Goal: Transaction & Acquisition: Purchase product/service

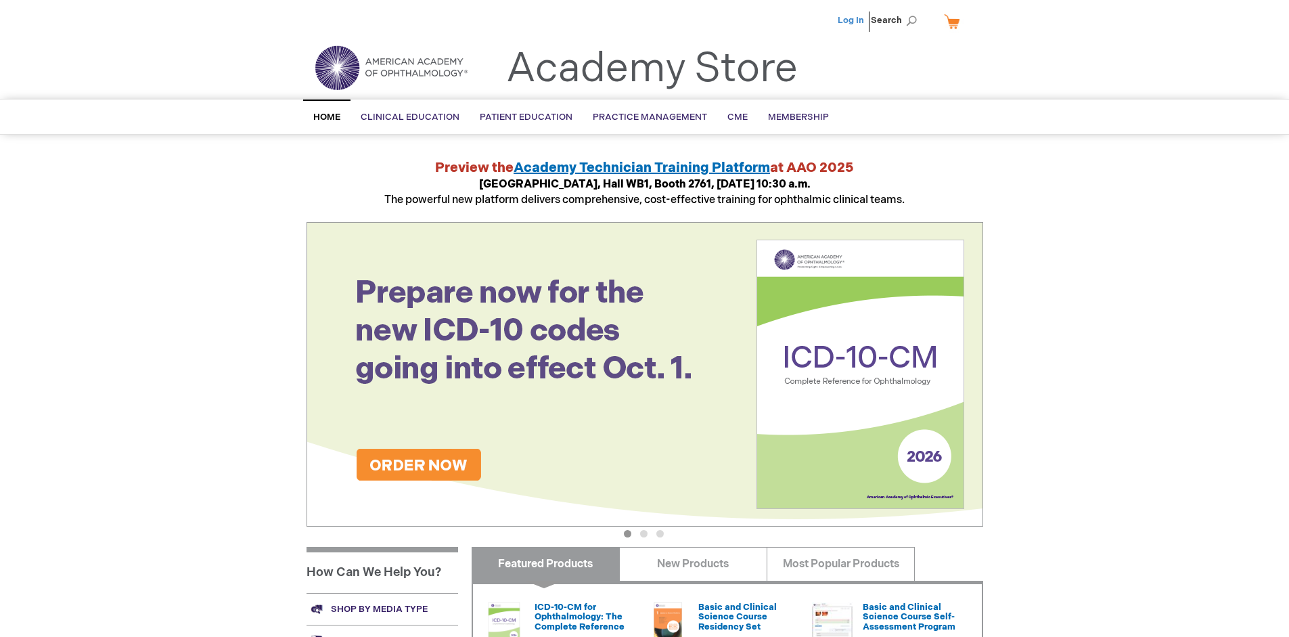
click at [852, 20] on link "Log In" at bounding box center [850, 20] width 26 height 11
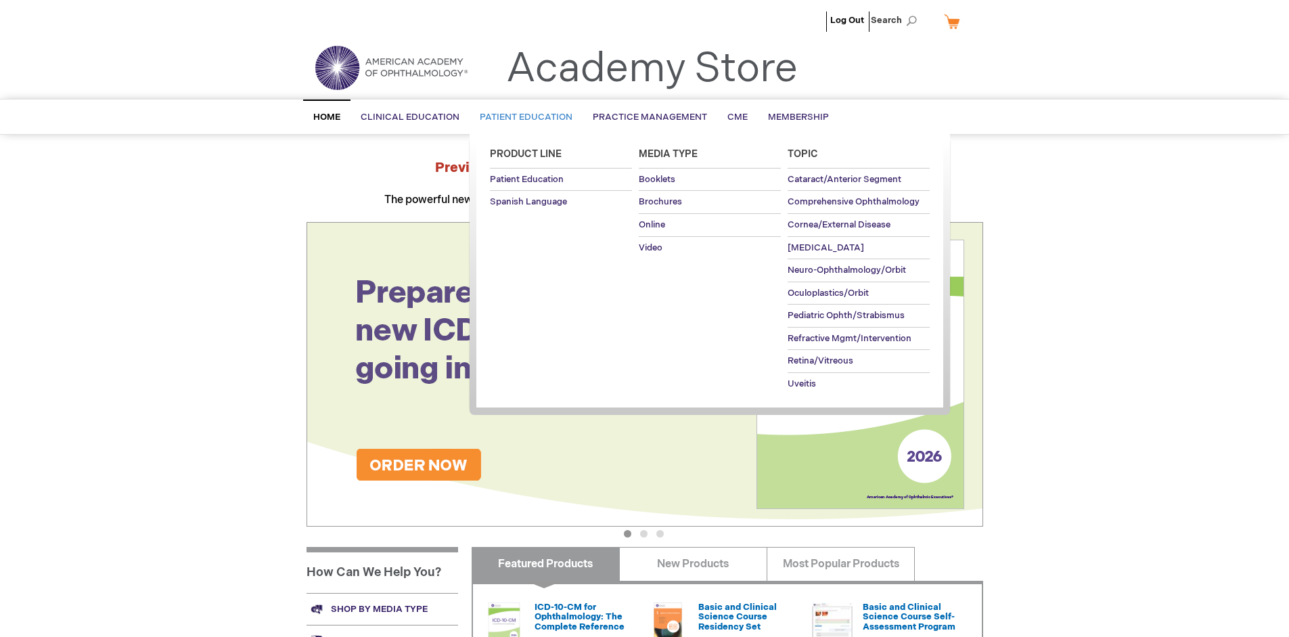
click at [522, 117] on span "Patient Education" at bounding box center [526, 117] width 93 height 11
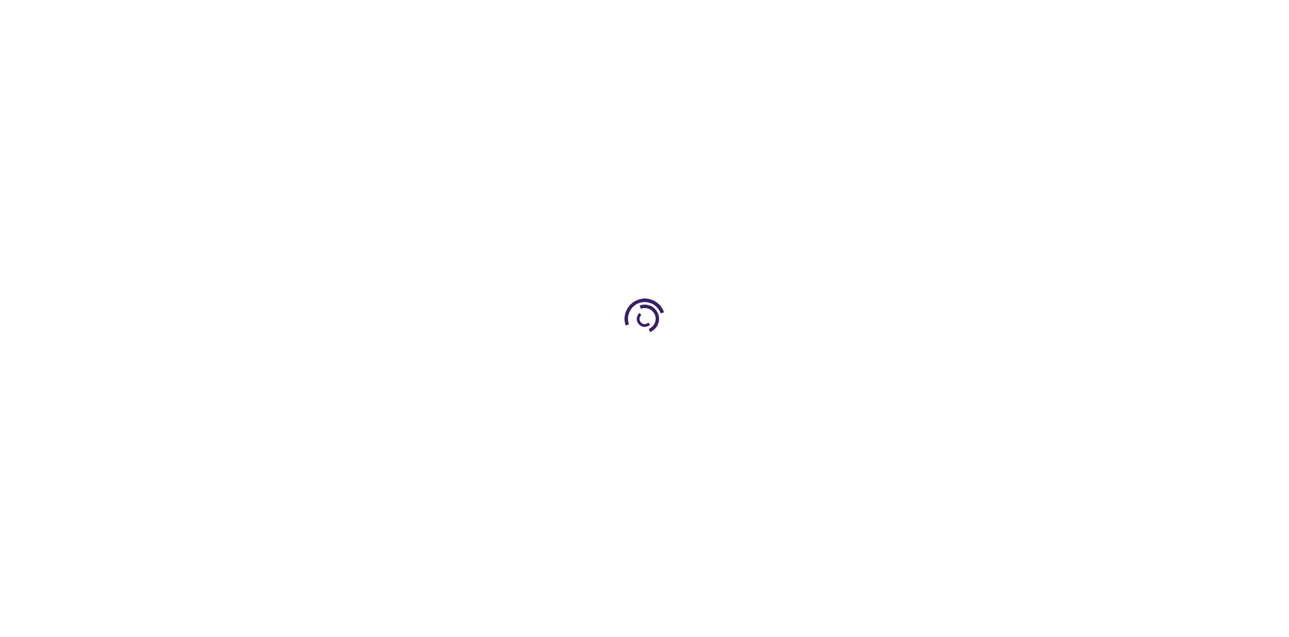
click at [853, 365] on span "Add to Cart" at bounding box center [845, 365] width 55 height 13
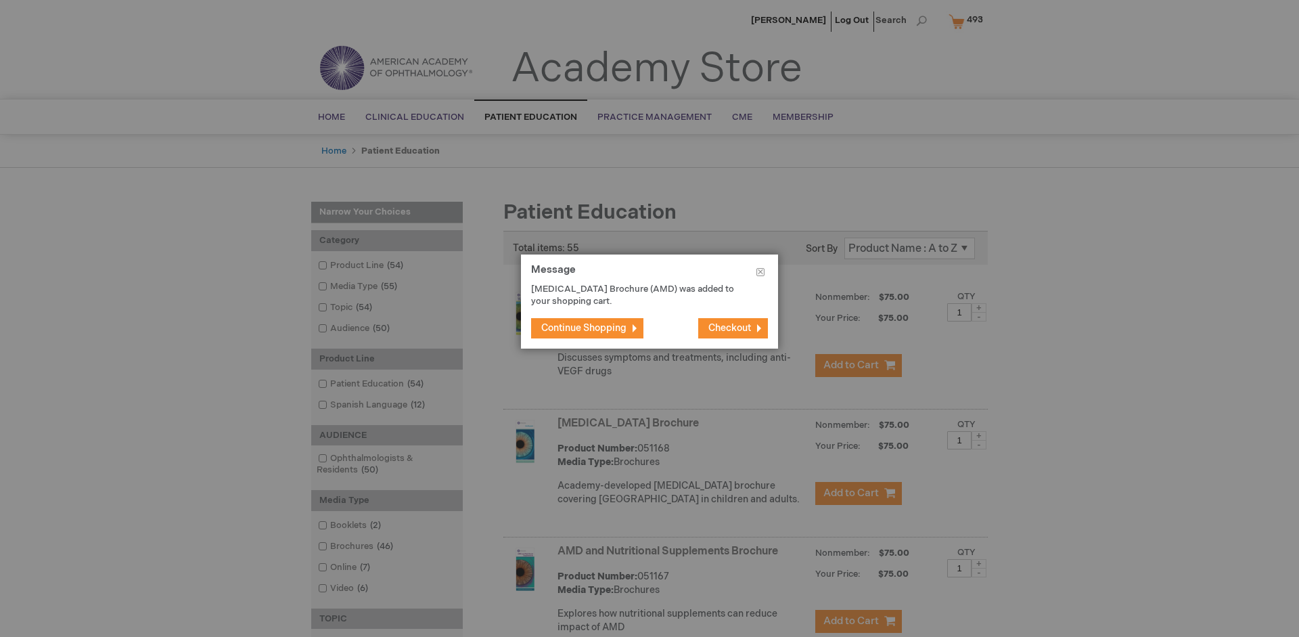
click at [584, 327] on span "Continue Shopping" at bounding box center [583, 327] width 85 height 11
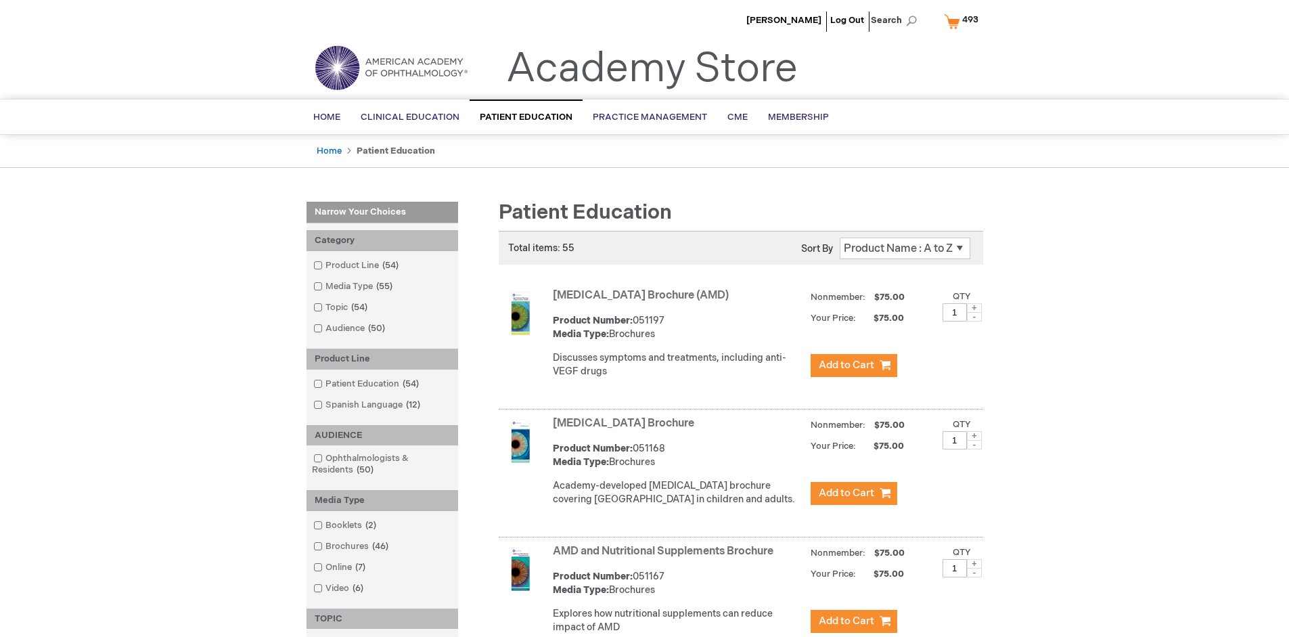
click at [666, 557] on link "AMD and Nutritional Supplements Brochure" at bounding box center [663, 551] width 221 height 13
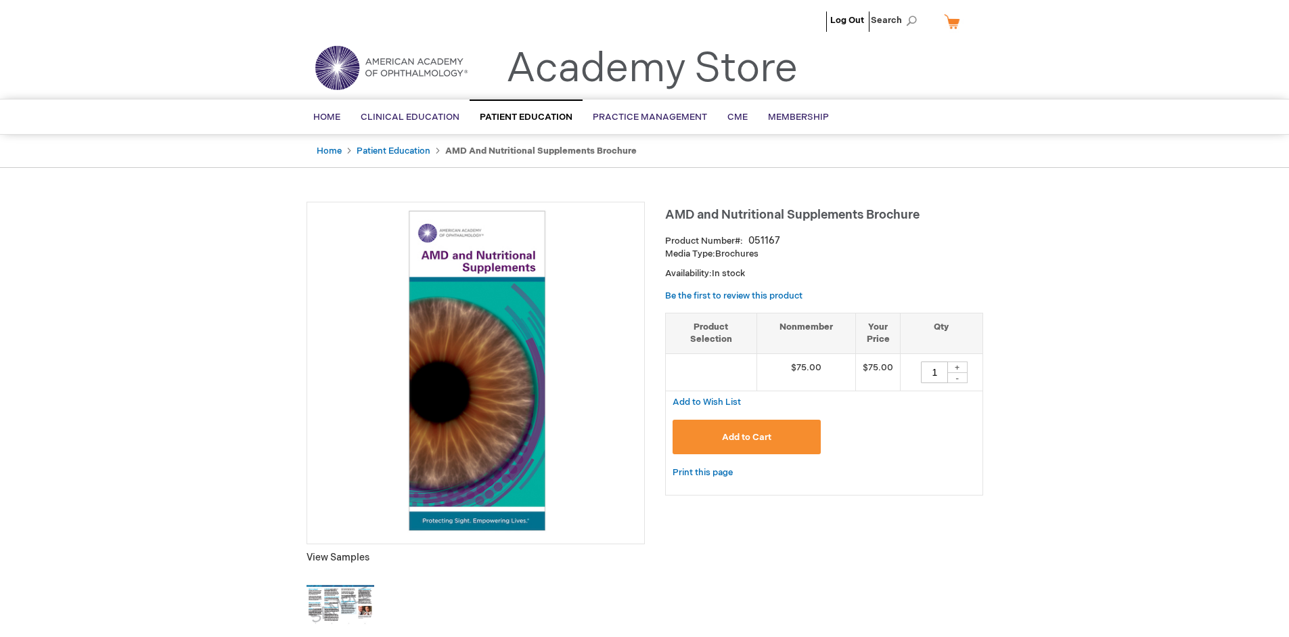
type input "1"
click at [746, 436] on span "Add to Cart" at bounding box center [746, 437] width 49 height 11
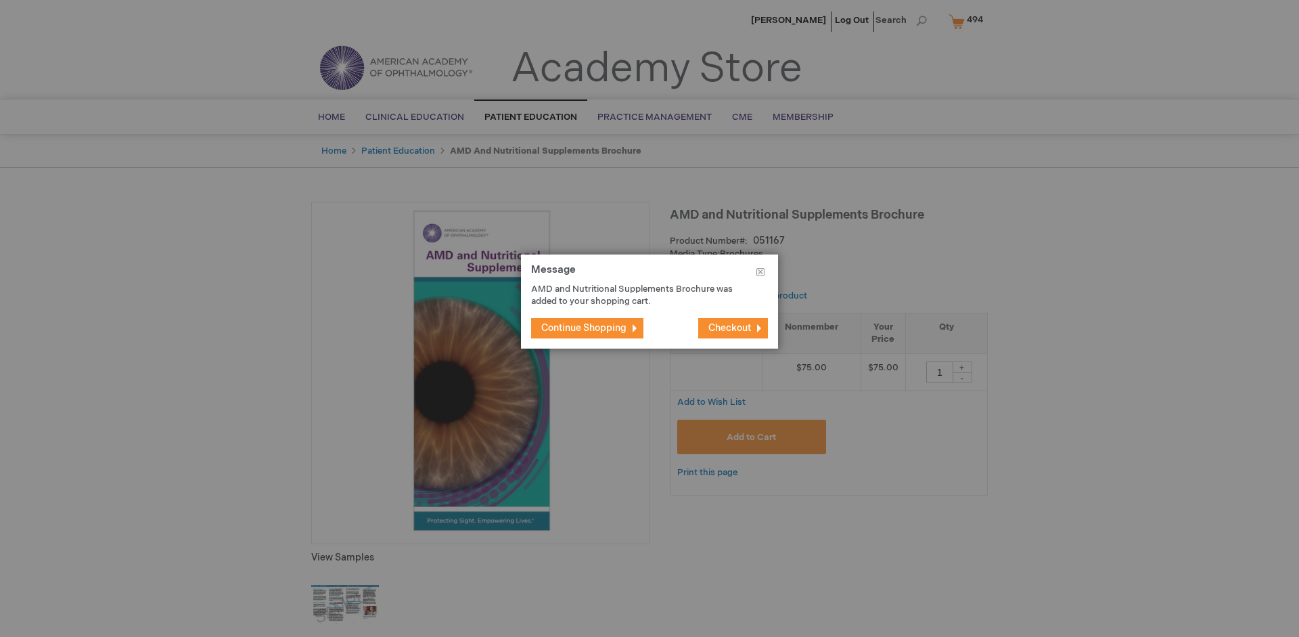
click at [584, 327] on span "Continue Shopping" at bounding box center [583, 327] width 85 height 11
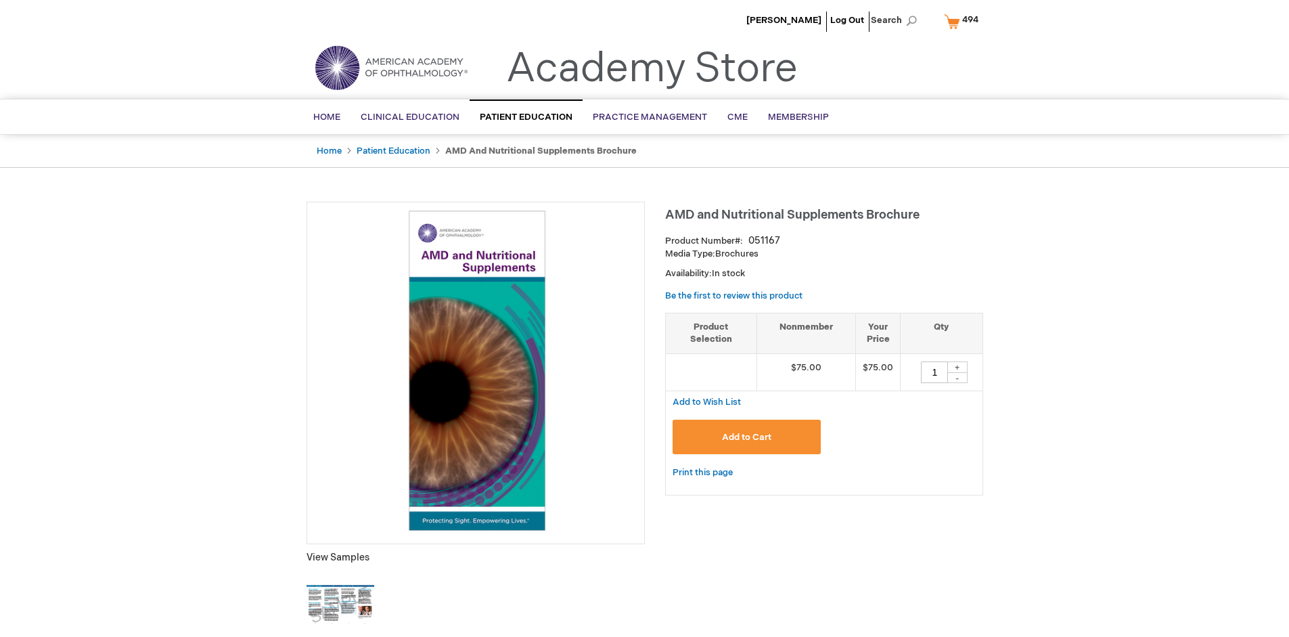
click at [963, 21] on span "494" at bounding box center [970, 19] width 16 height 11
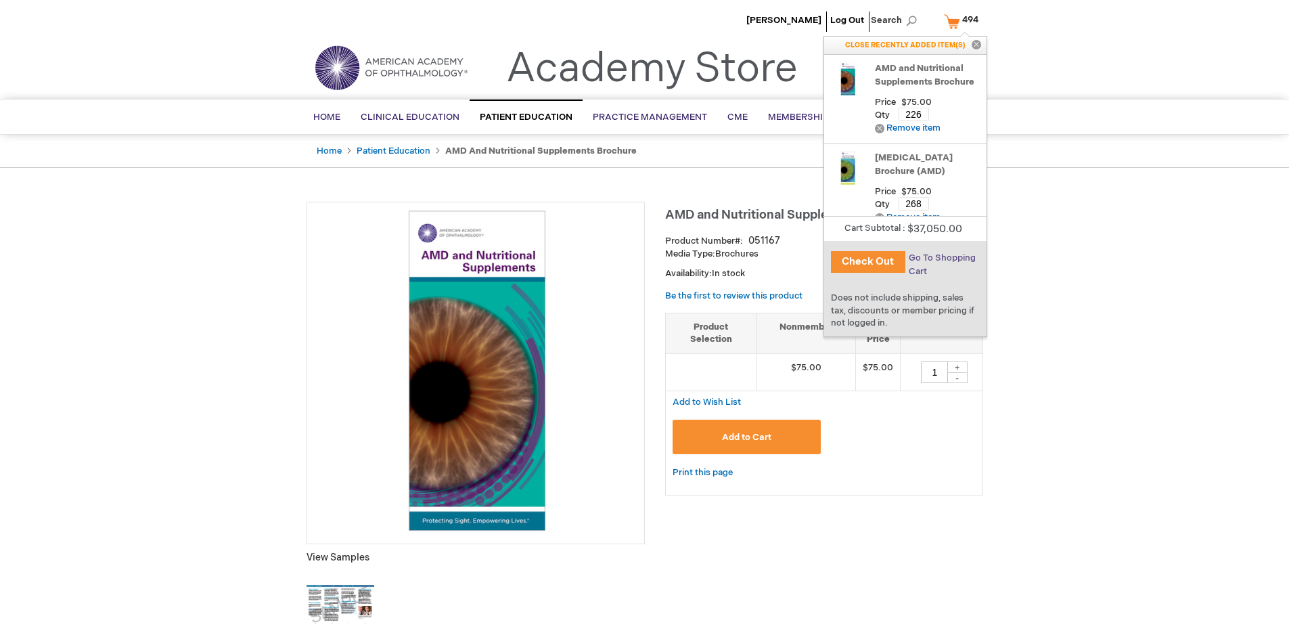
click at [941, 258] on span "Go To Shopping Cart" at bounding box center [941, 264] width 67 height 24
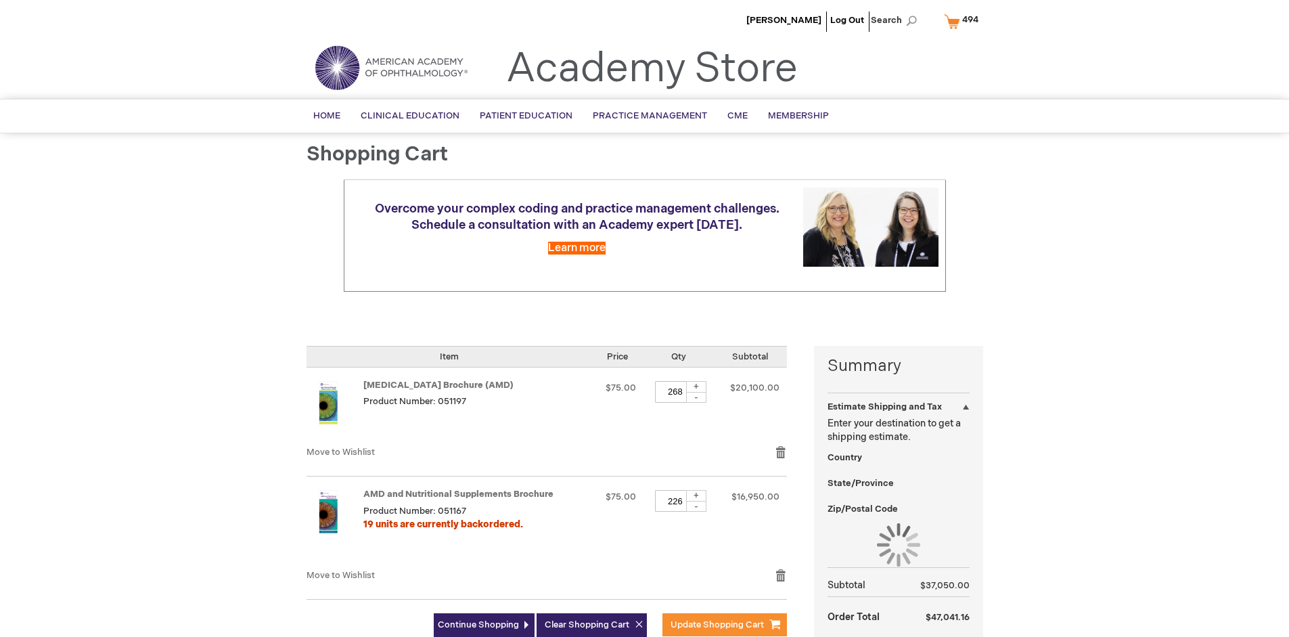
select select "US"
select select "41"
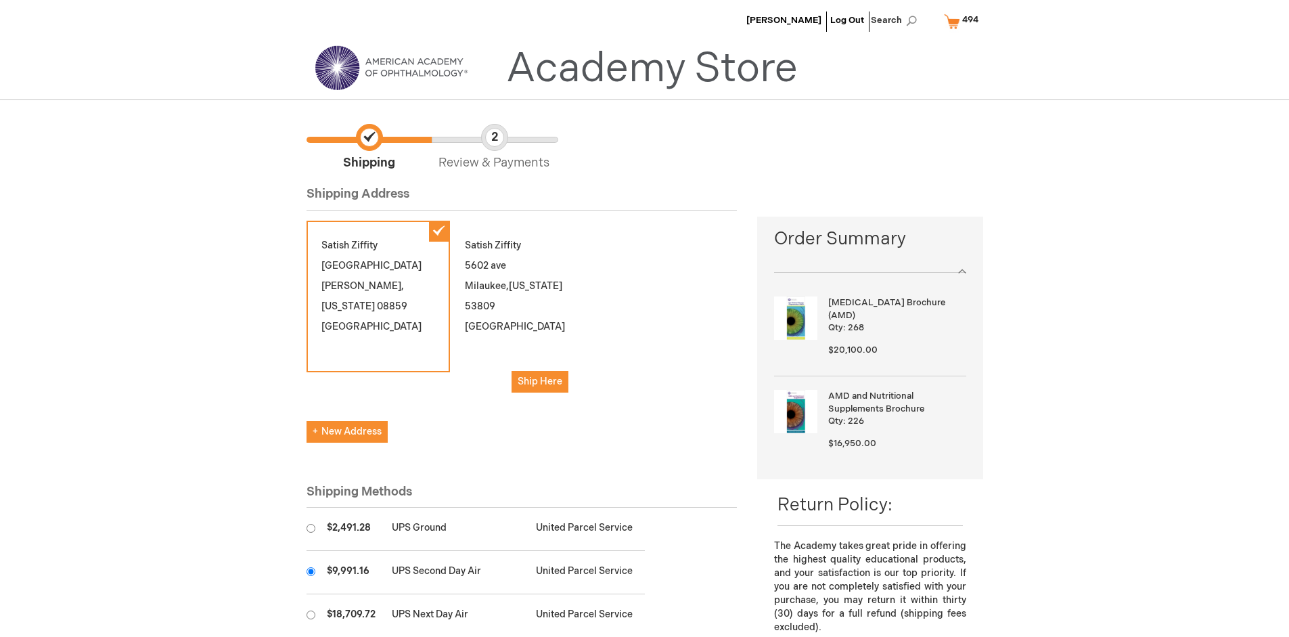
click at [310, 571] on input "radio" at bounding box center [310, 571] width 9 height 9
